Goal: Information Seeking & Learning: Learn about a topic

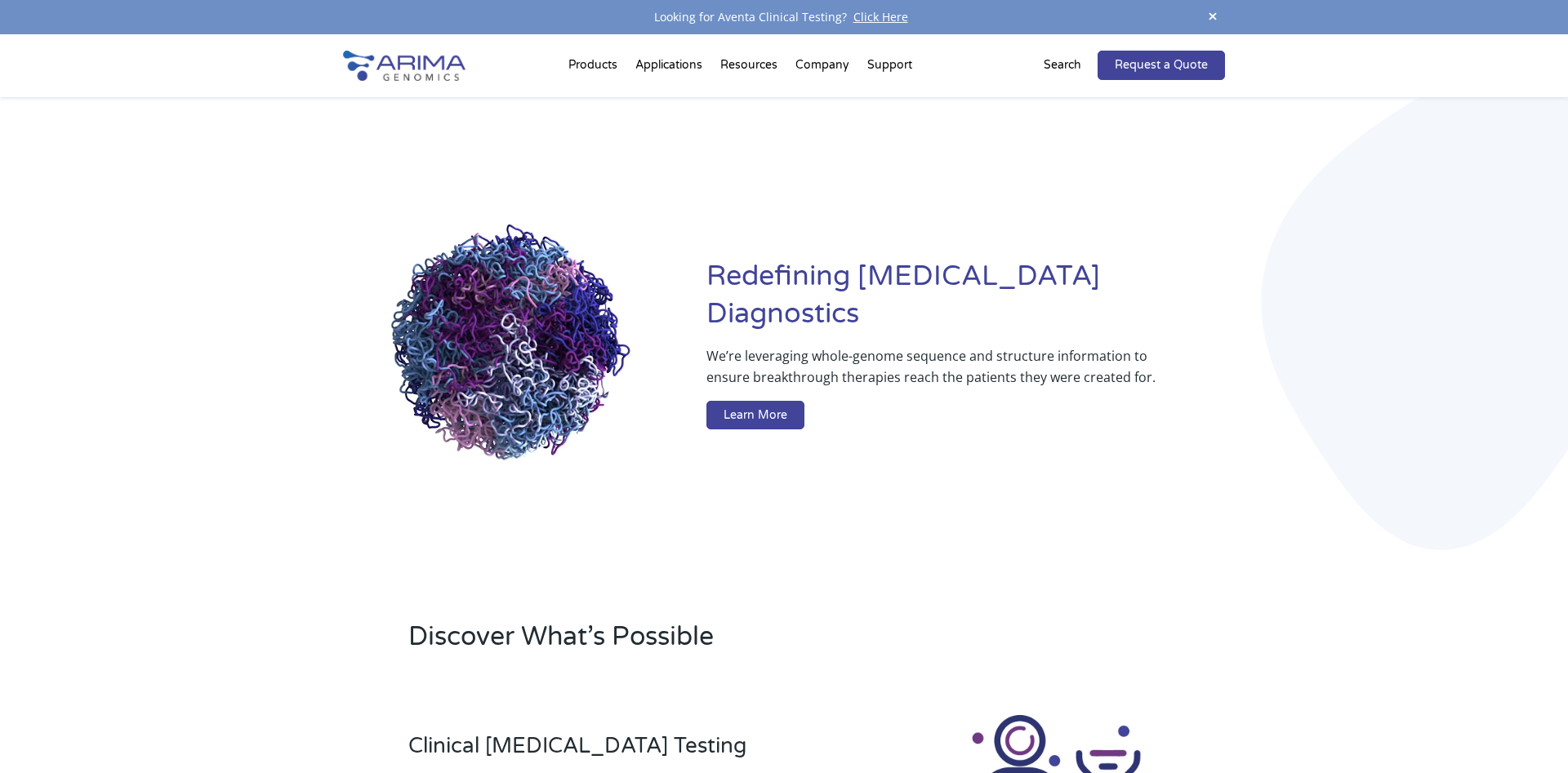
click at [232, 412] on div "Redefining [MEDICAL_DATA] Diagnostics We’re leveraging whole-genome sequence an…" at bounding box center [784, 347] width 1568 height 500
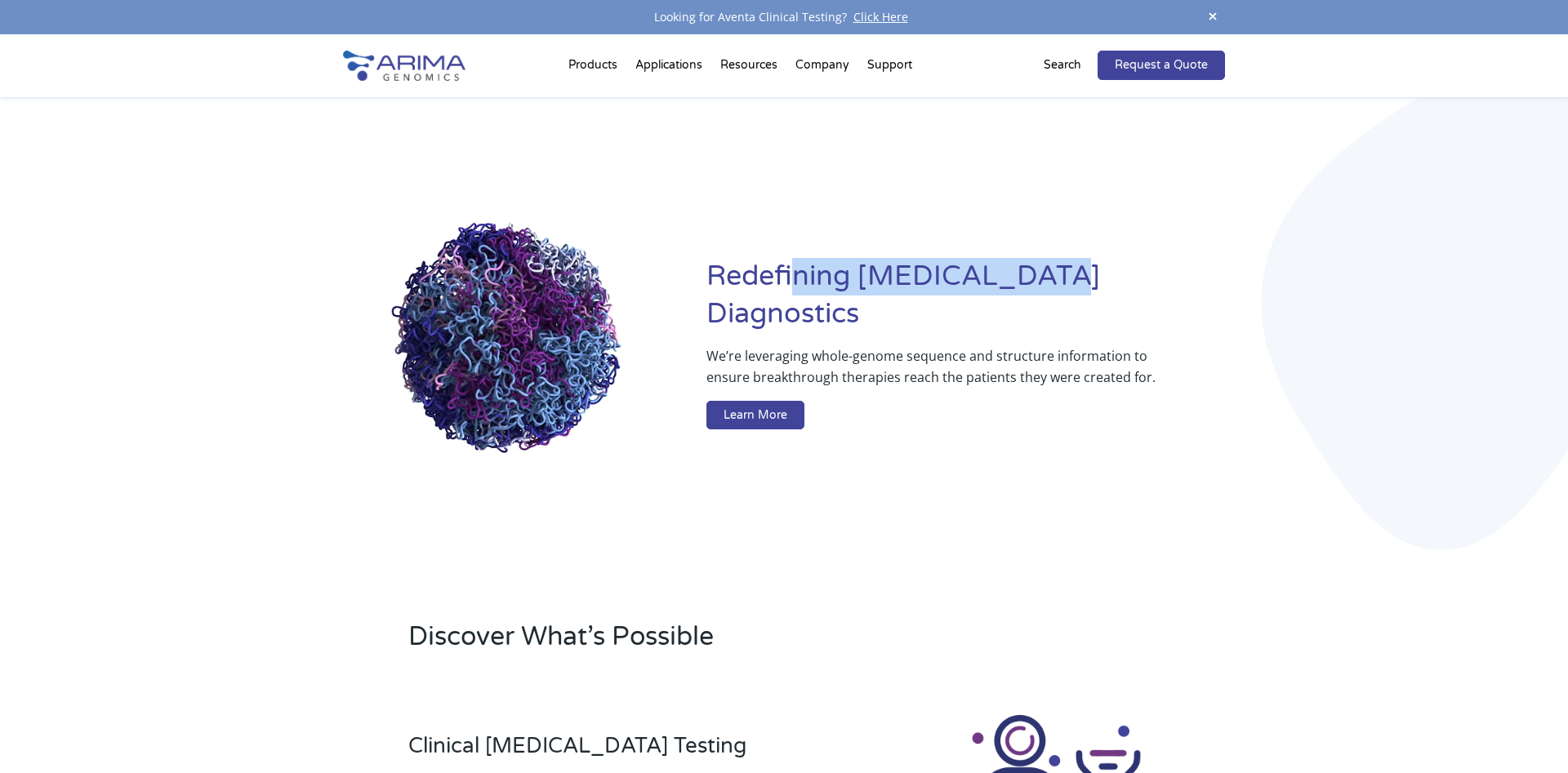
drag, startPoint x: 795, startPoint y: 302, endPoint x: 1046, endPoint y: 302, distance: 251.0
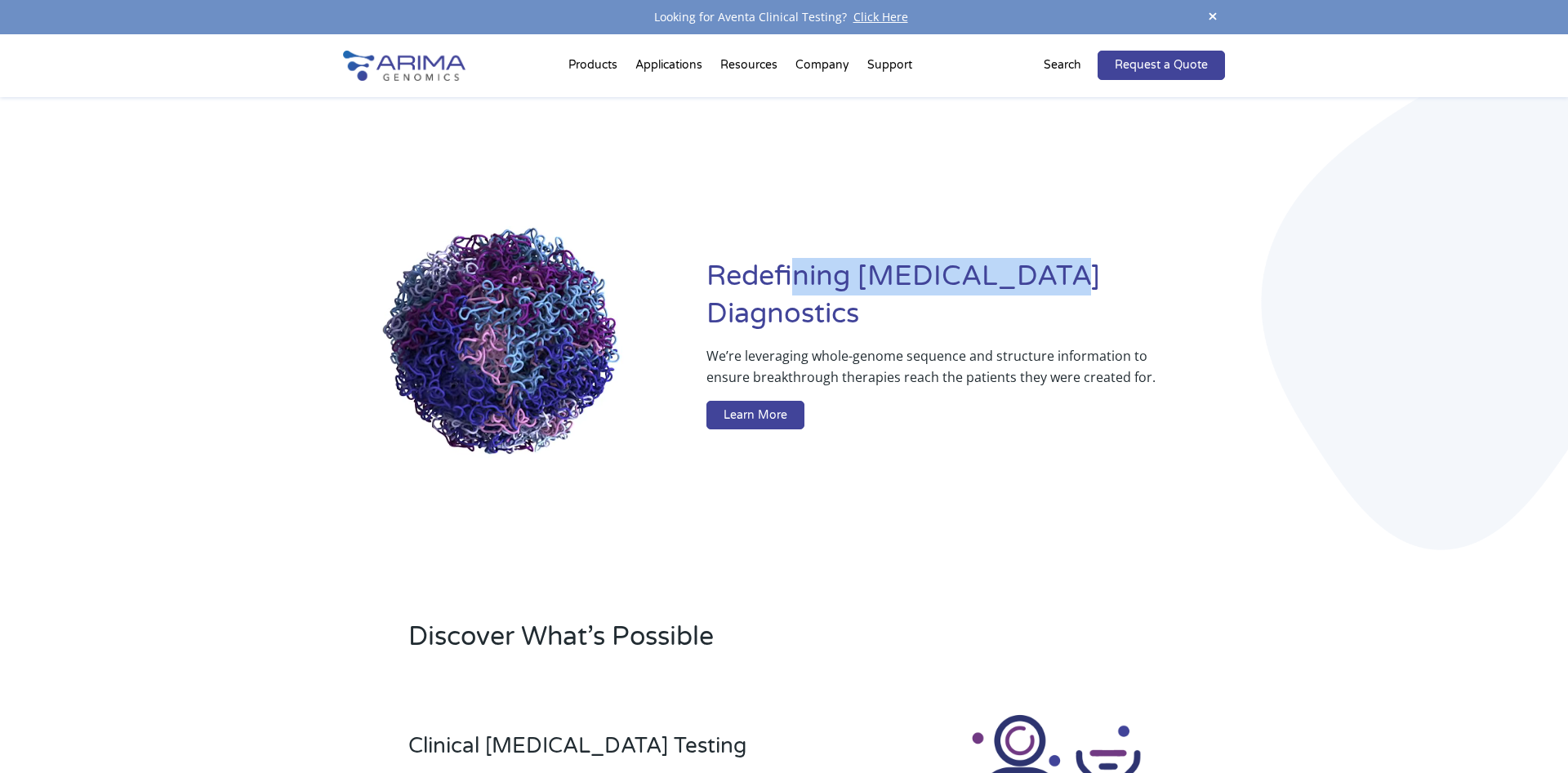
click at [1046, 302] on h1 "Redefining [MEDICAL_DATA] Diagnostics" at bounding box center [966, 301] width 519 height 87
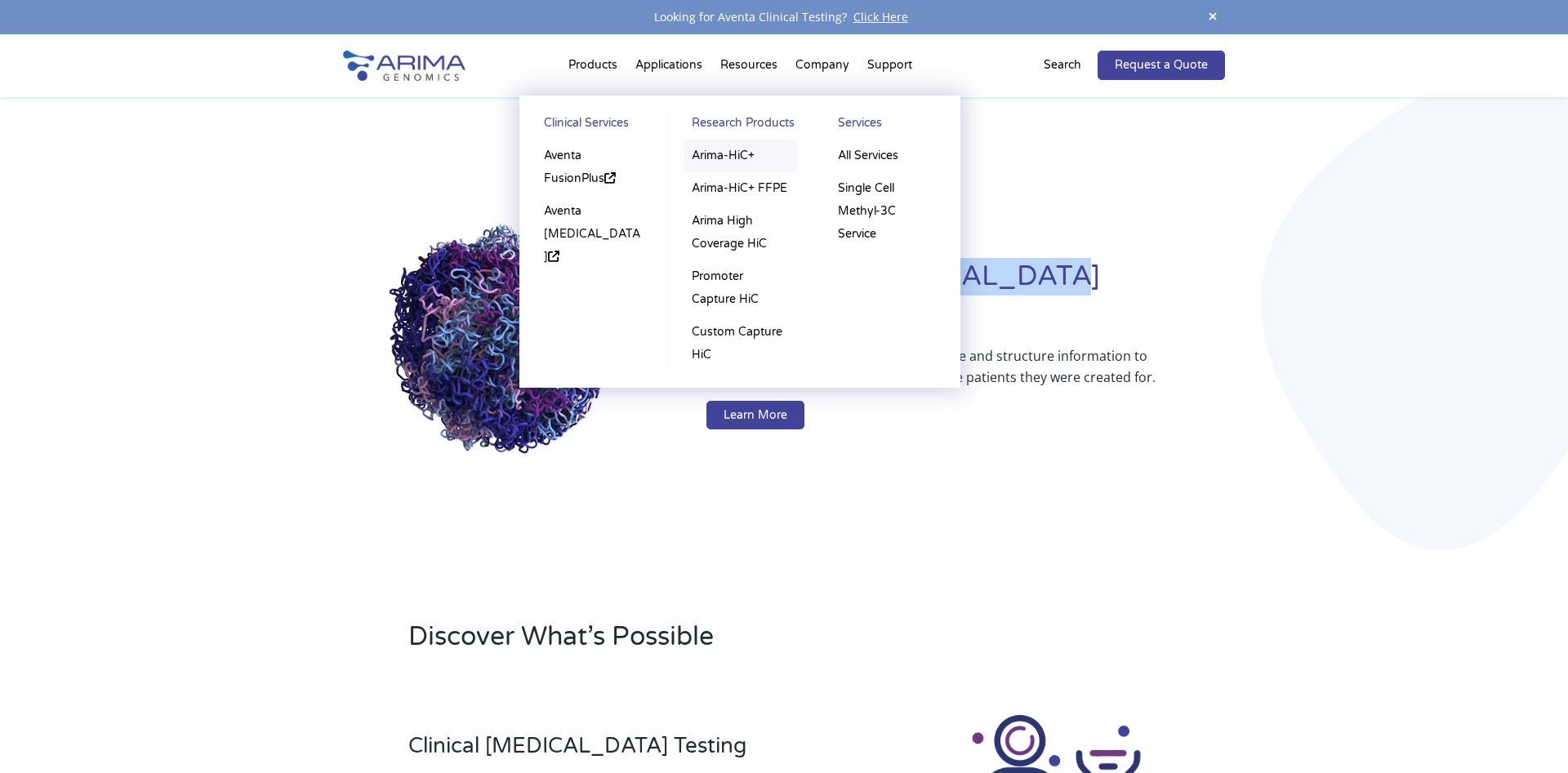
click at [708, 155] on link "Arima-HiC+" at bounding box center [740, 155] width 113 height 33
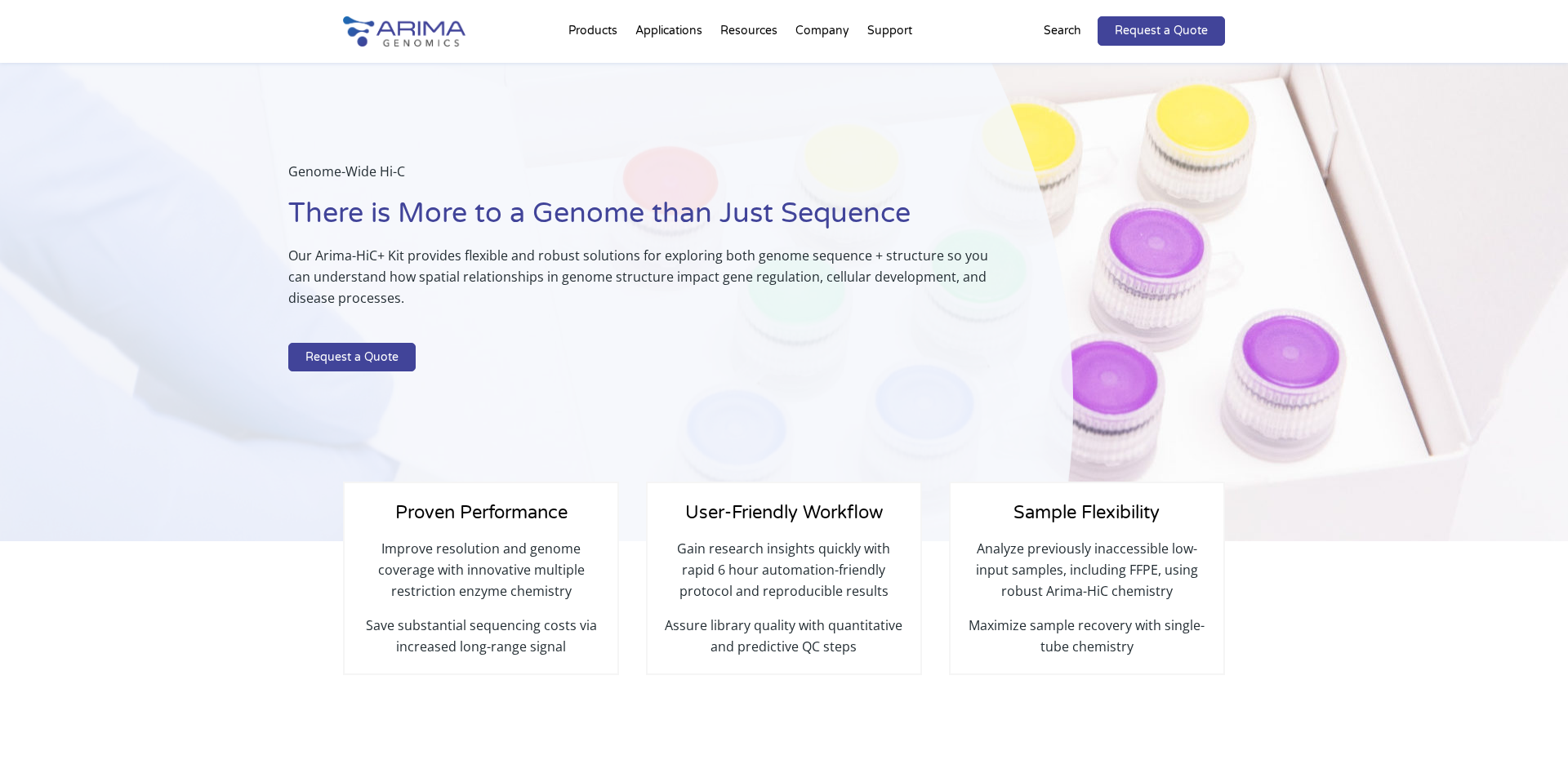
click at [192, 375] on div "Genome-Wide Hi-C There is More to a Genome than Just Sequence Our Arima-HiC+ Ki…" at bounding box center [537, 302] width 1074 height 479
drag, startPoint x: 424, startPoint y: 269, endPoint x: 447, endPoint y: 266, distance: 23.2
click at [447, 266] on p "Our Arima-HiC+ Kit provides flexible and robust solutions for exploring both ge…" at bounding box center [639, 283] width 702 height 77
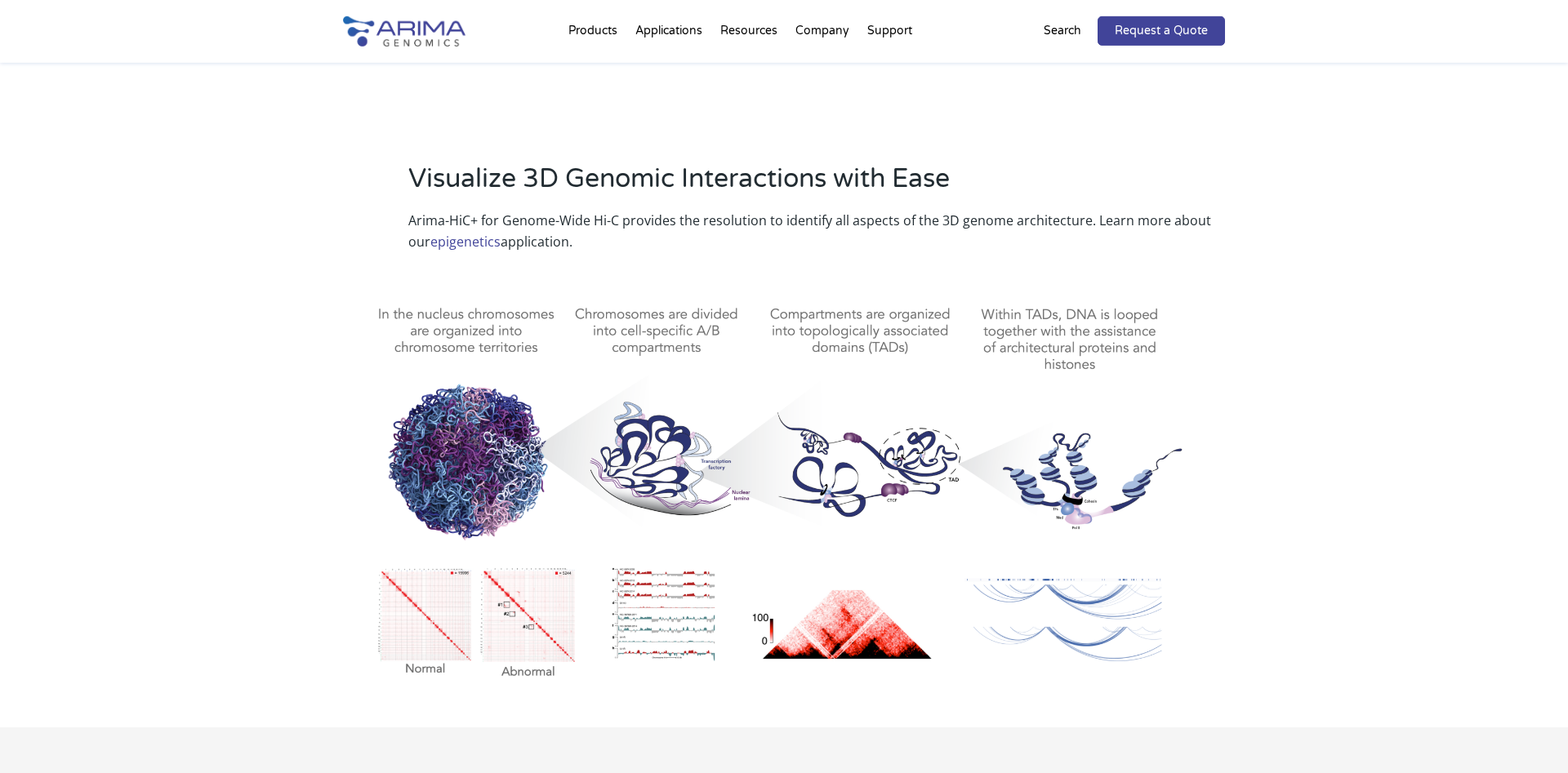
scroll to position [749, 0]
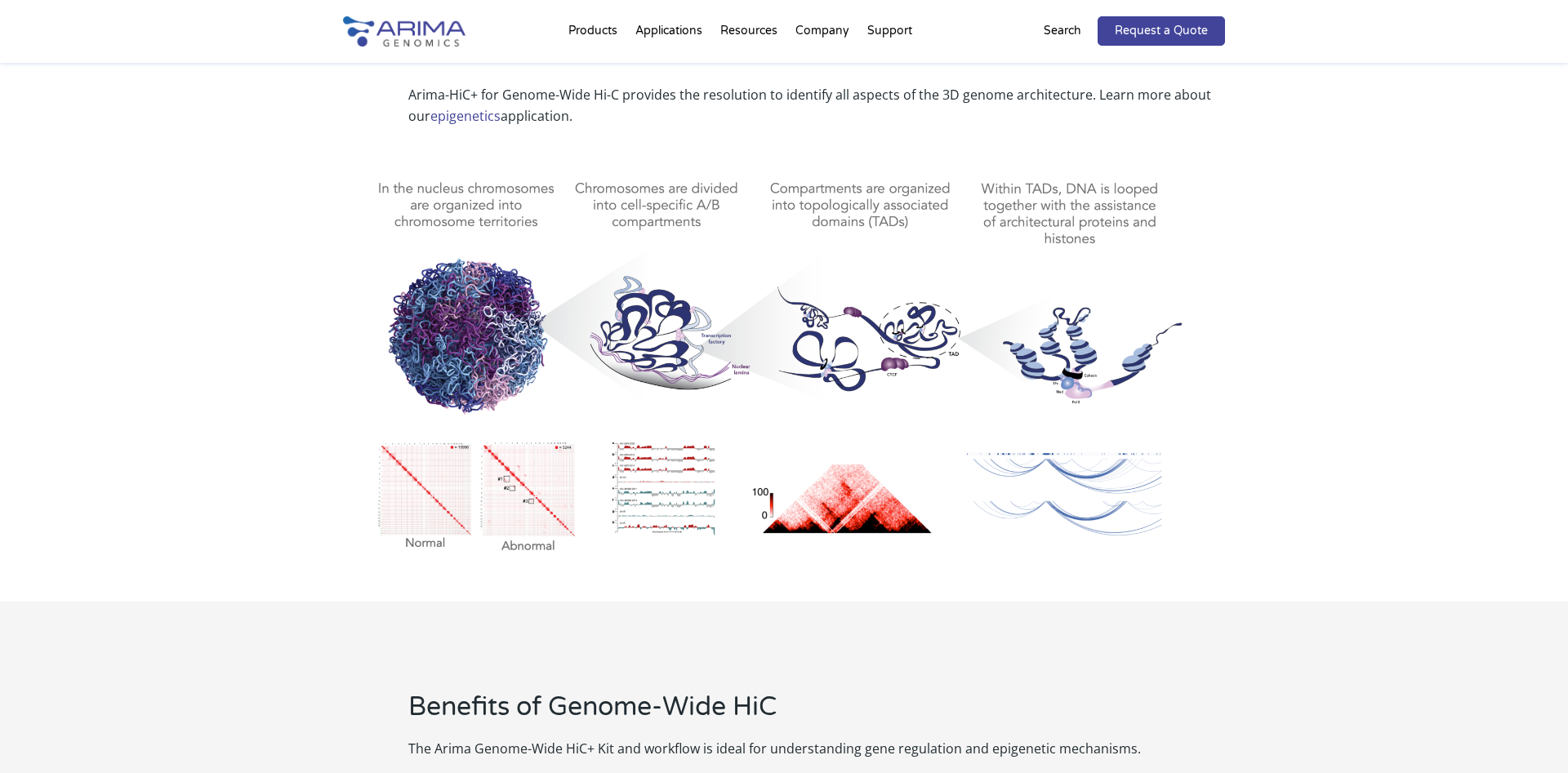
click at [440, 498] on img at bounding box center [784, 356] width 882 height 410
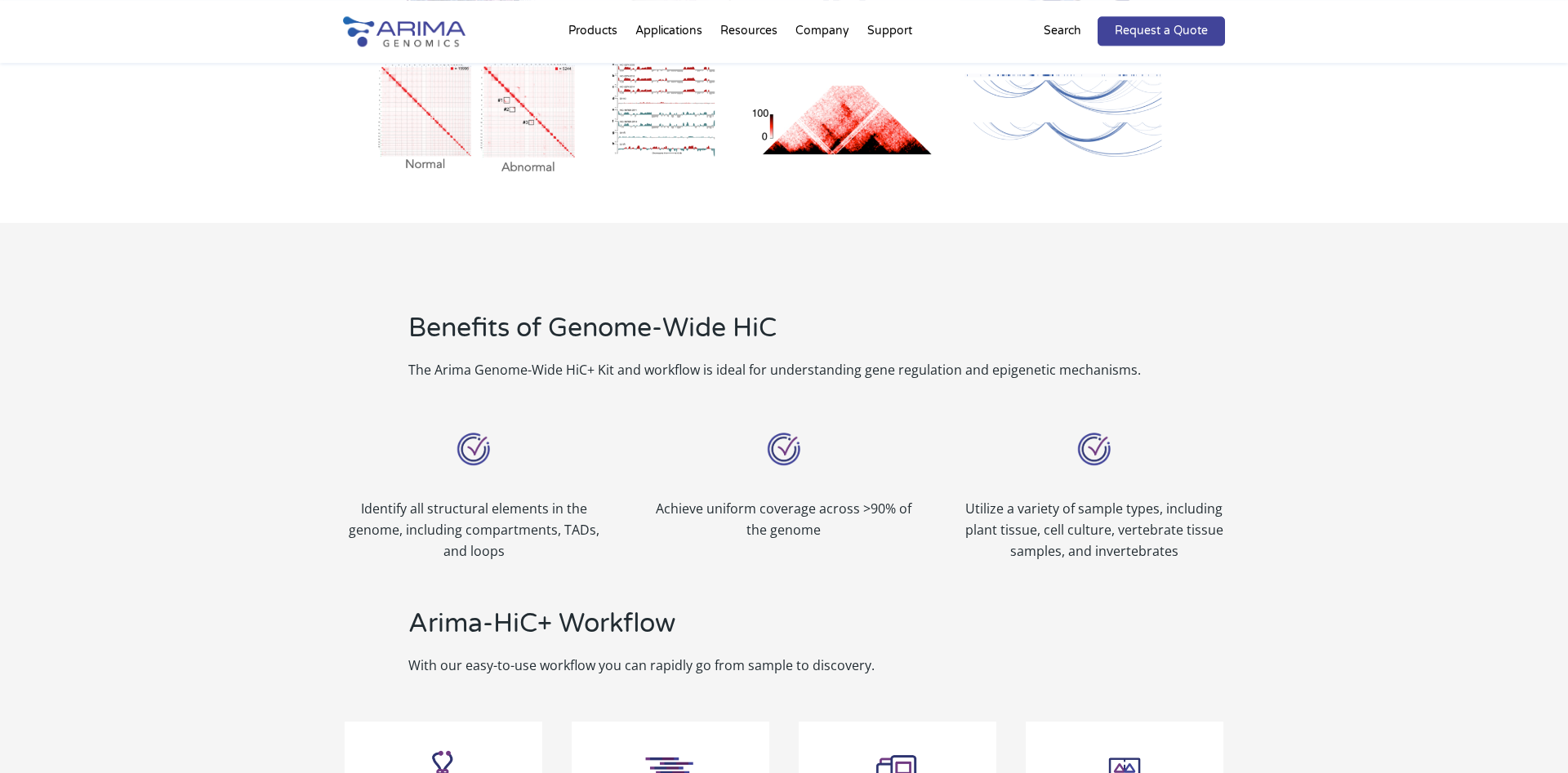
scroll to position [1166, 0]
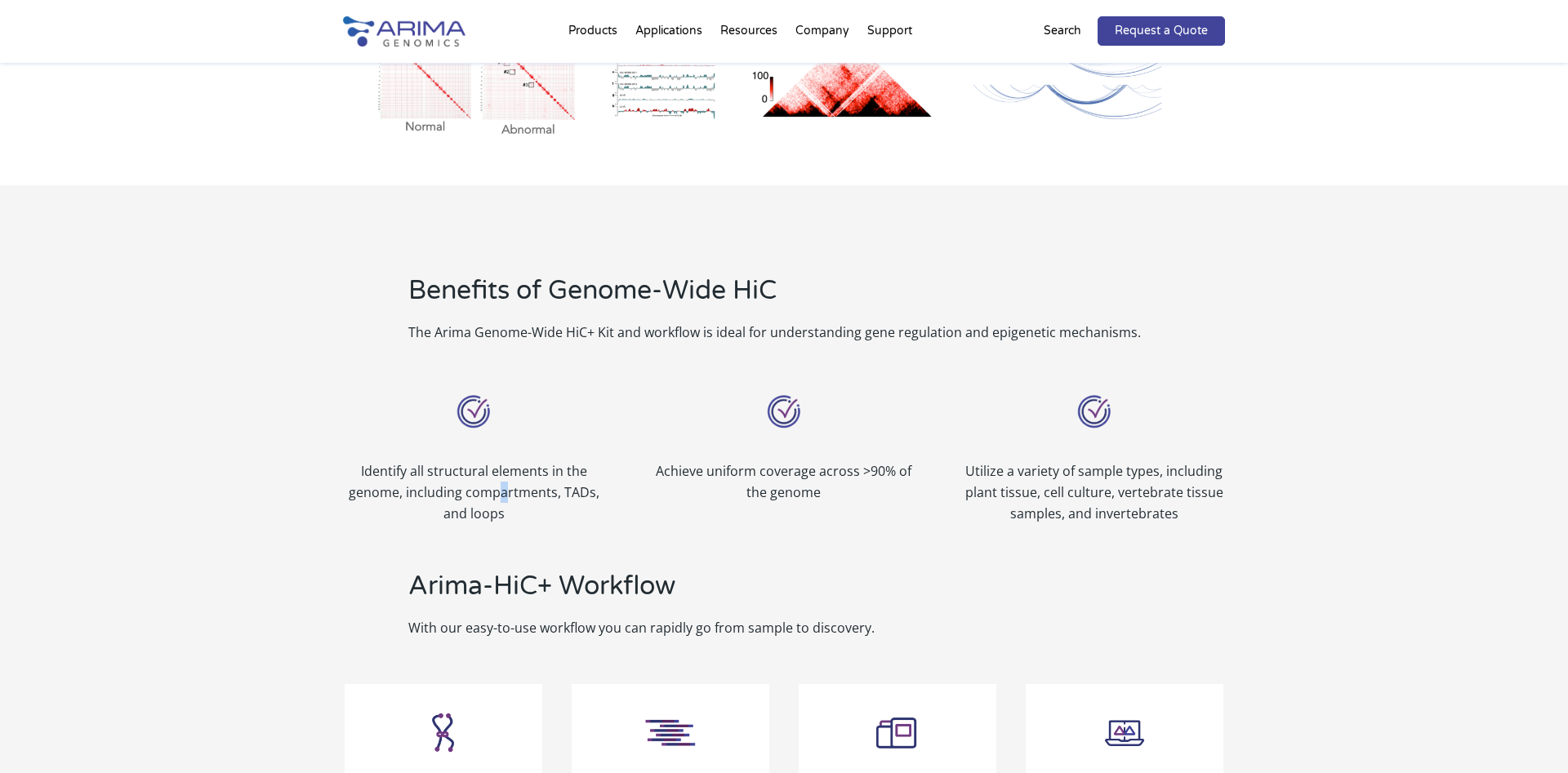
click at [504, 486] on p "Identify all structural elements in the genome, including compartments, TADs, a…" at bounding box center [473, 492] width 261 height 63
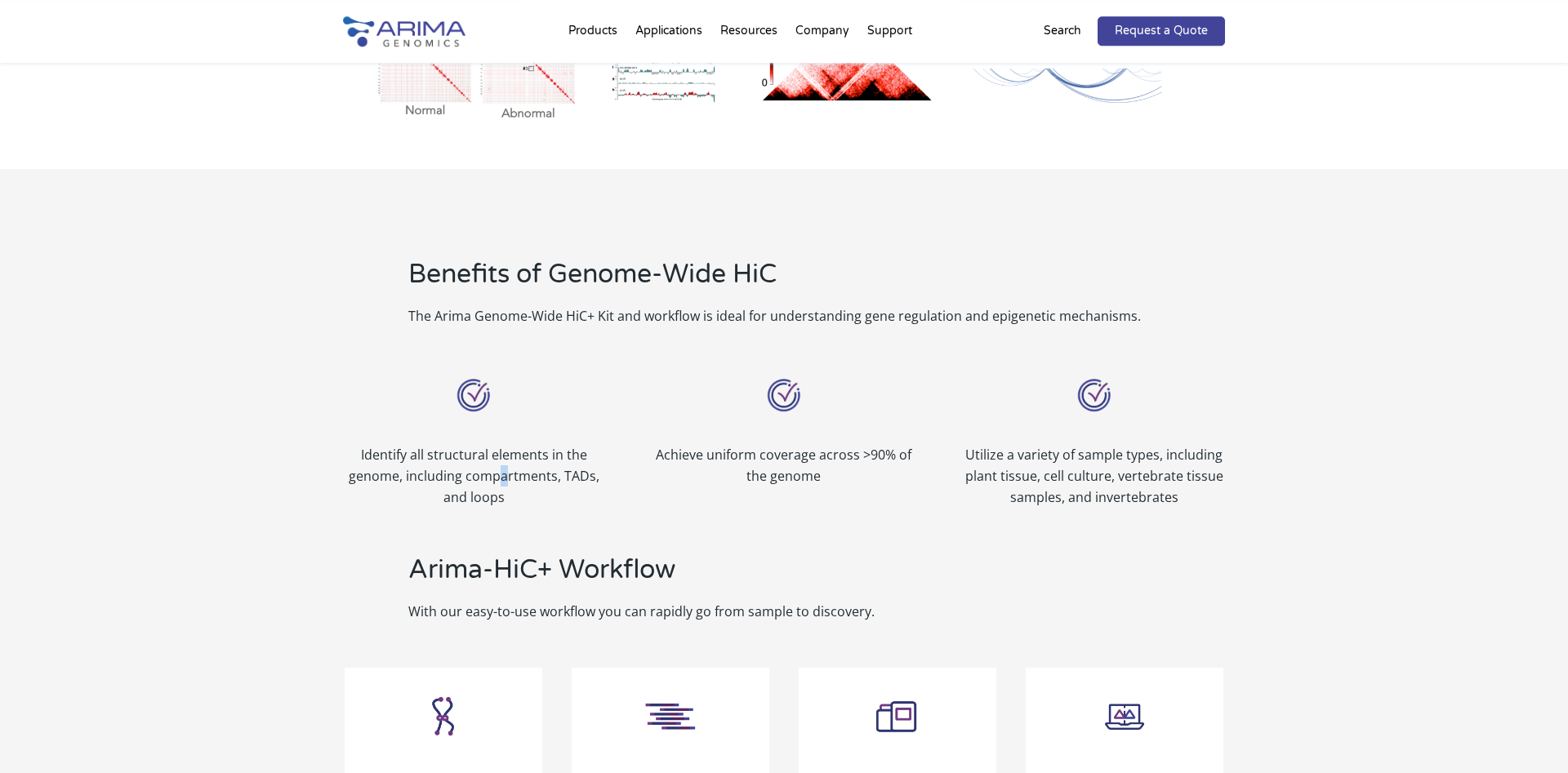
scroll to position [1332, 0]
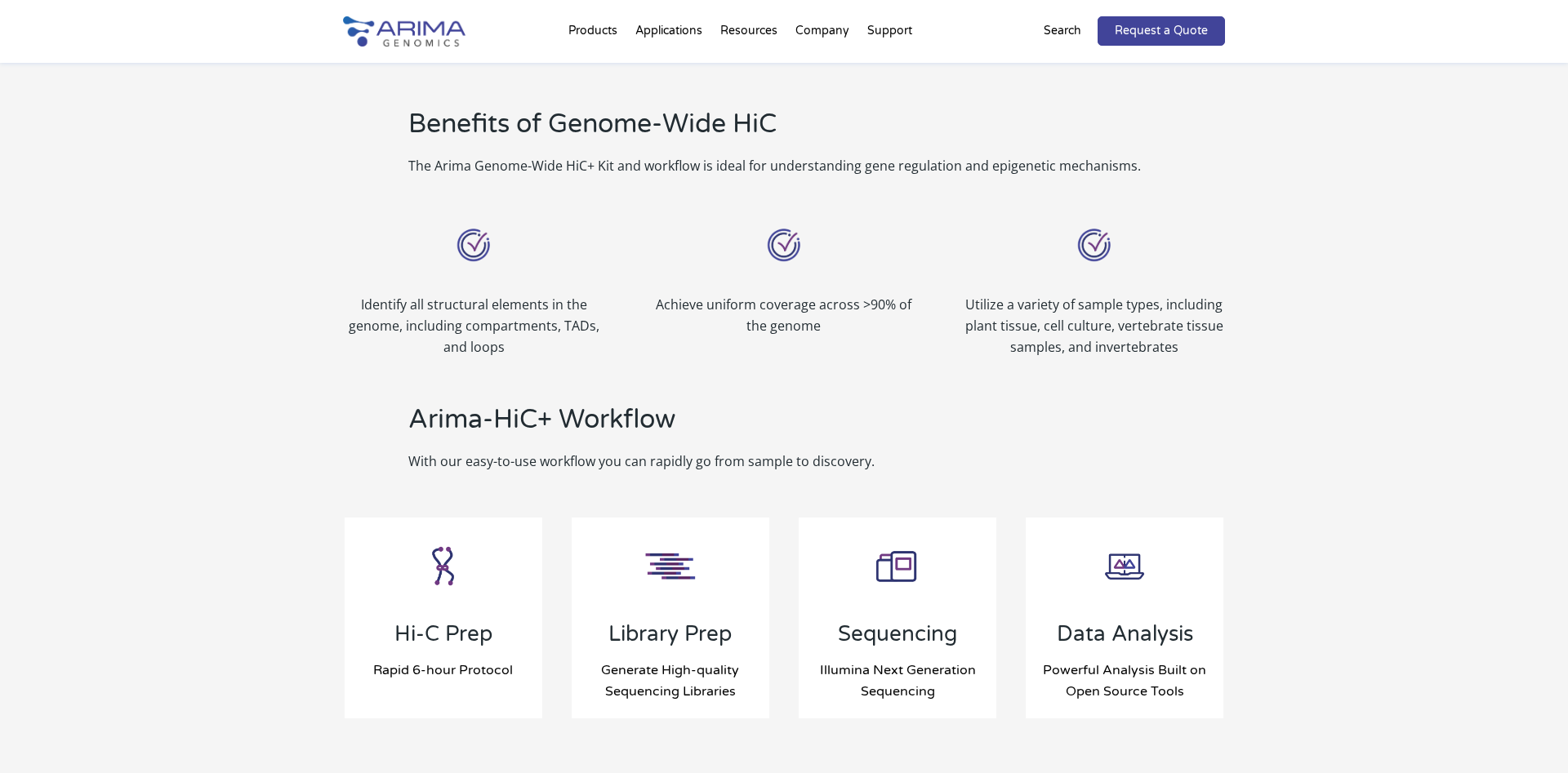
click at [88, 558] on div "Benefits of Genome-Wide HiC The Arima Genome-Wide HiC+ Kit and workflow is idea…" at bounding box center [784, 412] width 1568 height 788
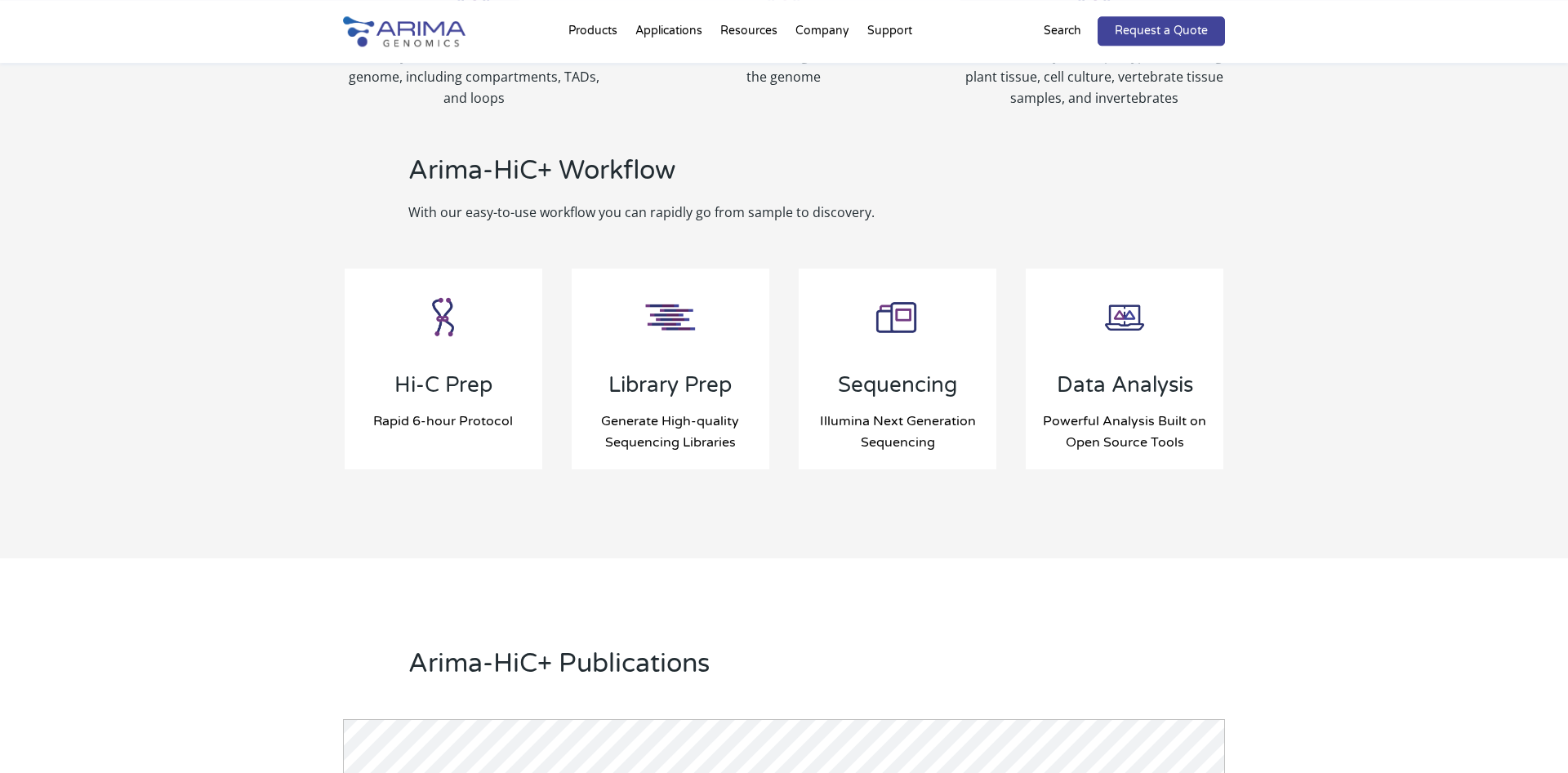
scroll to position [1582, 0]
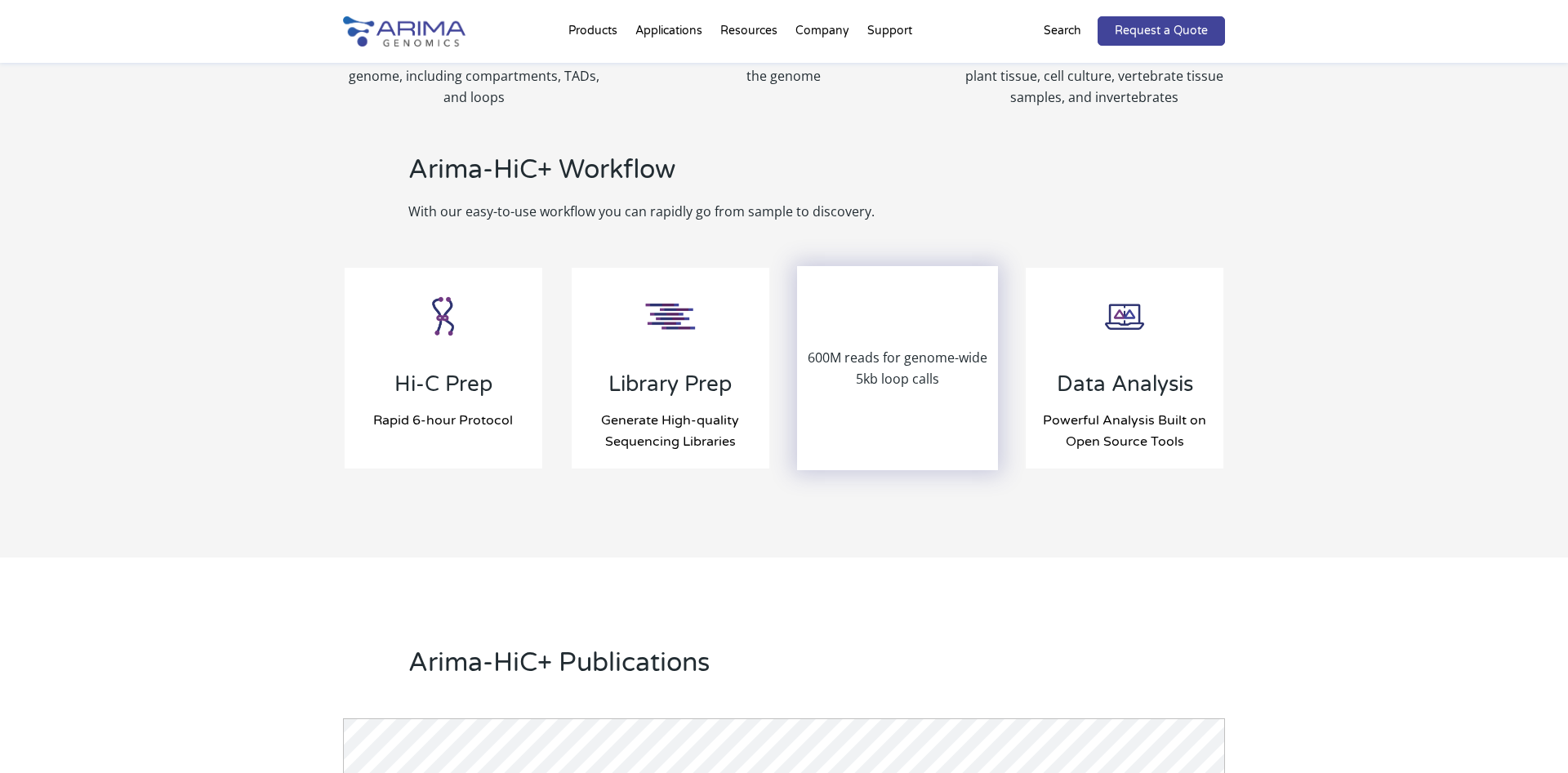
click at [910, 351] on p "600M reads for genome-wide 5kb loop calls" at bounding box center [898, 368] width 198 height 42
click at [894, 401] on div "600M reads for genome-wide 5kb loop calls" at bounding box center [898, 368] width 198 height 201
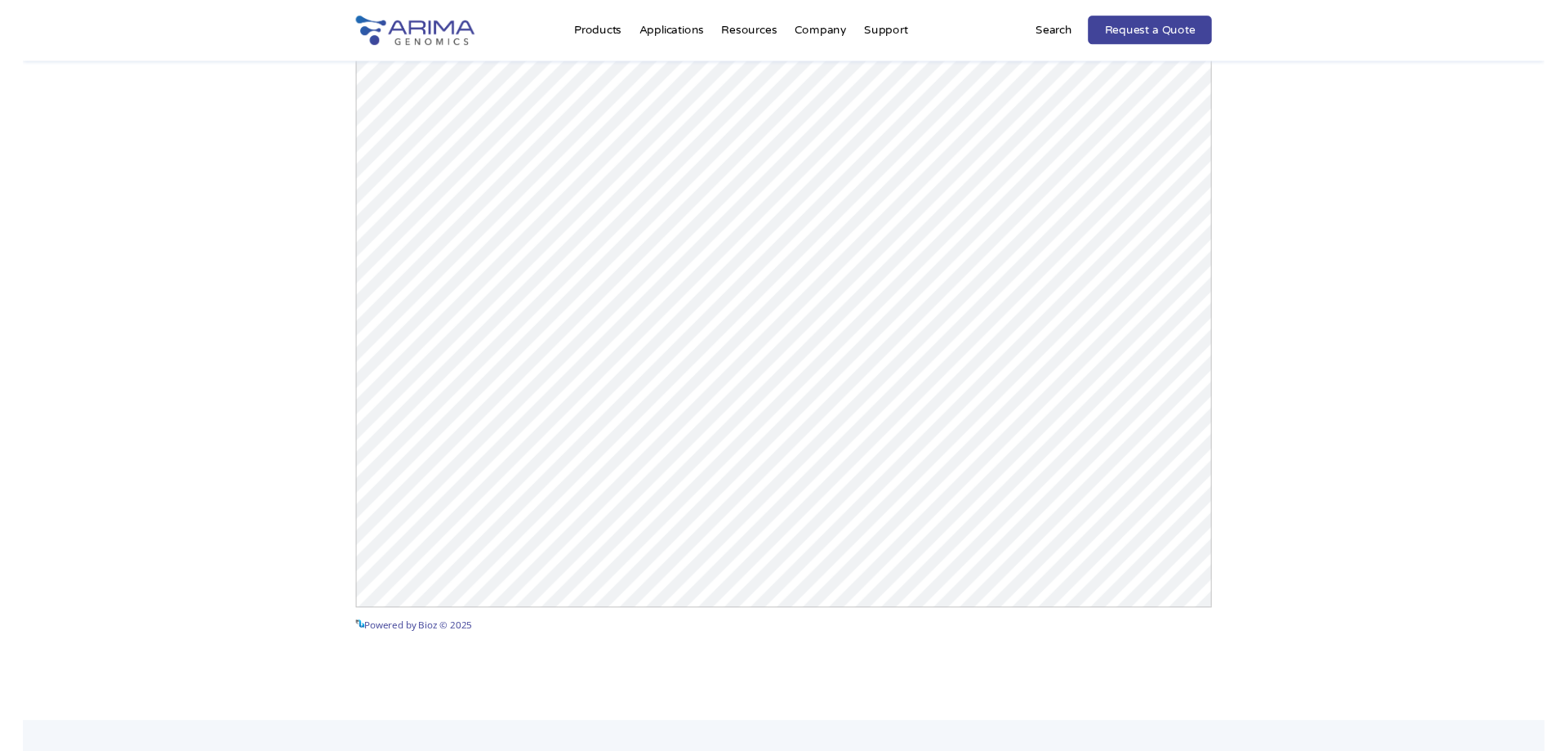
scroll to position [2239, 0]
